Goal: Task Accomplishment & Management: Use online tool/utility

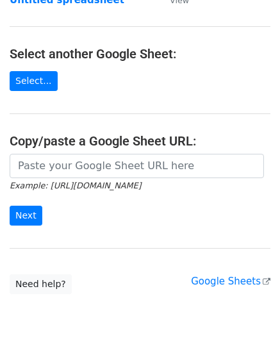
scroll to position [128, 0]
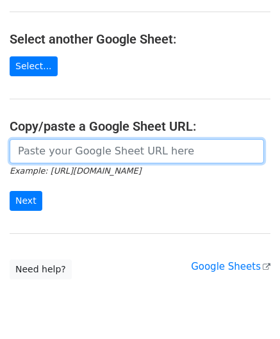
click at [55, 148] on input "url" at bounding box center [137, 151] width 254 height 24
paste input "https://docs.google.com/spreadsheets/d/1_keHh8U-0a09WtXBsUDFSSKVT8uVB_hQxSUA6ad…"
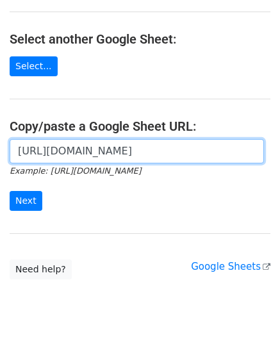
scroll to position [0, 284]
type input "https://docs.google.com/spreadsheets/d/1_keHh8U-0a09WtXBsUDFSSKVT8uVB_hQxSUA6ad…"
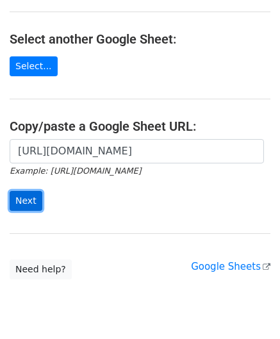
click at [24, 197] on input "Next" at bounding box center [26, 201] width 33 height 20
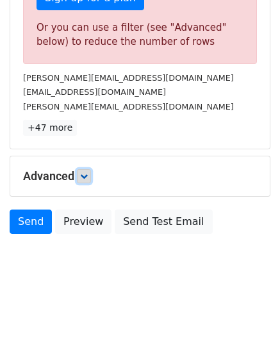
click at [84, 172] on icon at bounding box center [84, 176] width 8 height 8
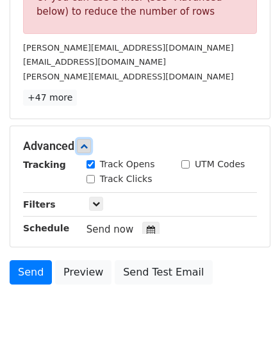
scroll to position [496, 0]
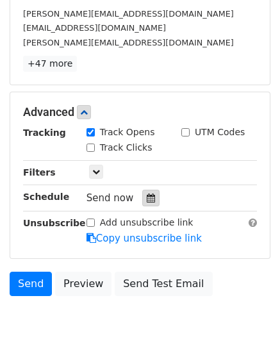
click at [148, 196] on div at bounding box center [150, 197] width 17 height 17
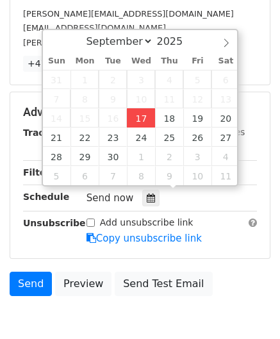
type input "[DATE] 12:00"
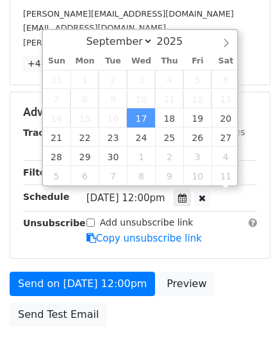
scroll to position [0, 0]
paste input "3"
type input "3"
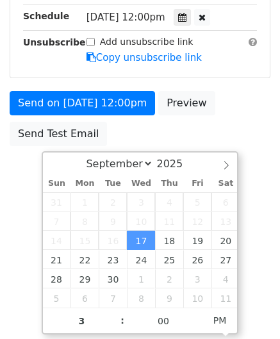
type input "[DATE] 15:00"
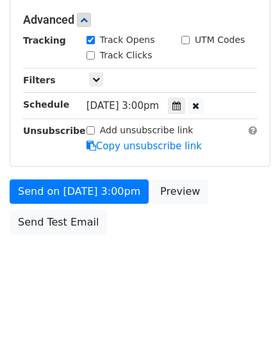
scroll to position [587, 0]
